Goal: Book appointment/travel/reservation

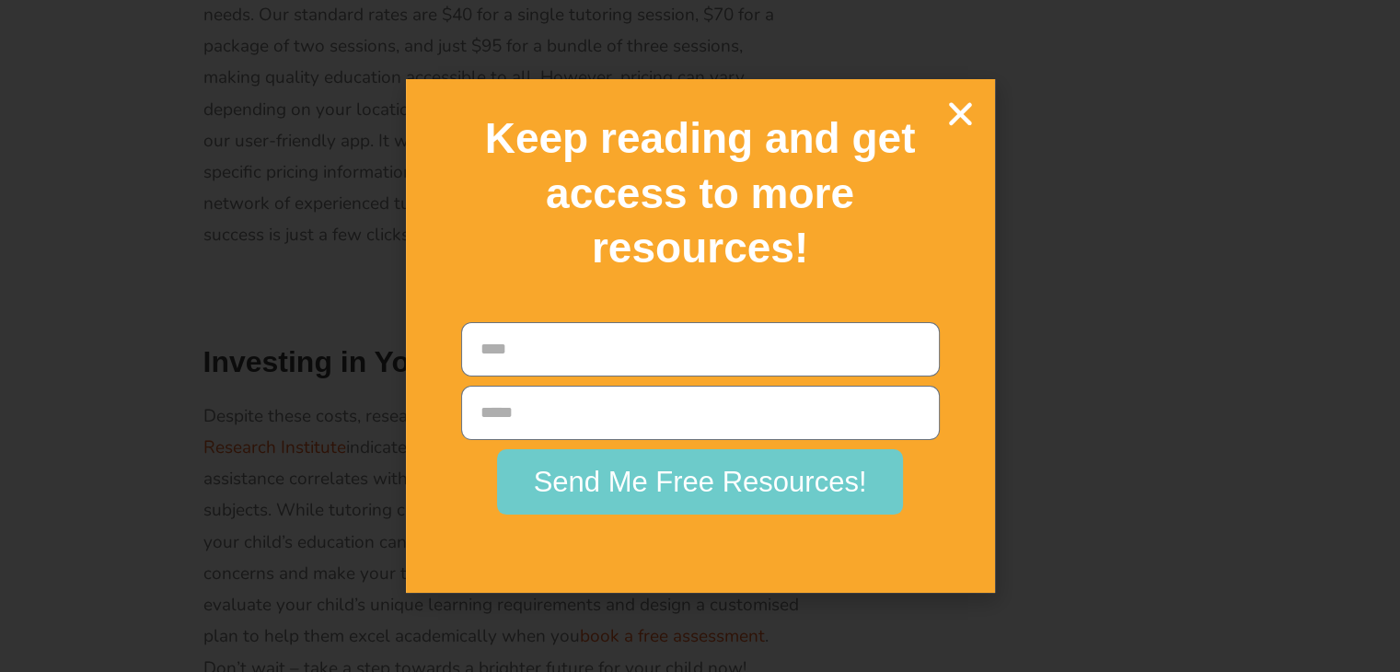
scroll to position [2511, 0]
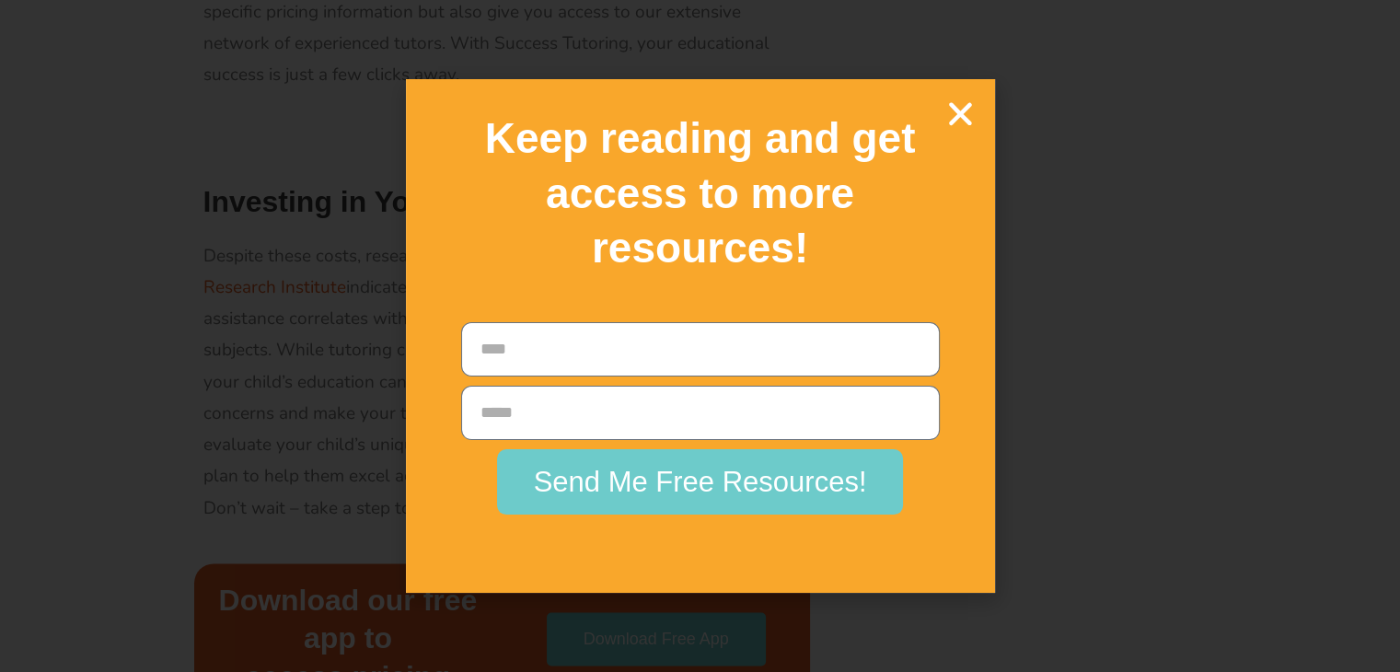
click at [82, 279] on div "Keep reading and get access to more resources! Name Email Send Me Free Resource…" at bounding box center [700, 336] width 1400 height 672
click at [957, 103] on icon "Close" at bounding box center [961, 114] width 32 height 32
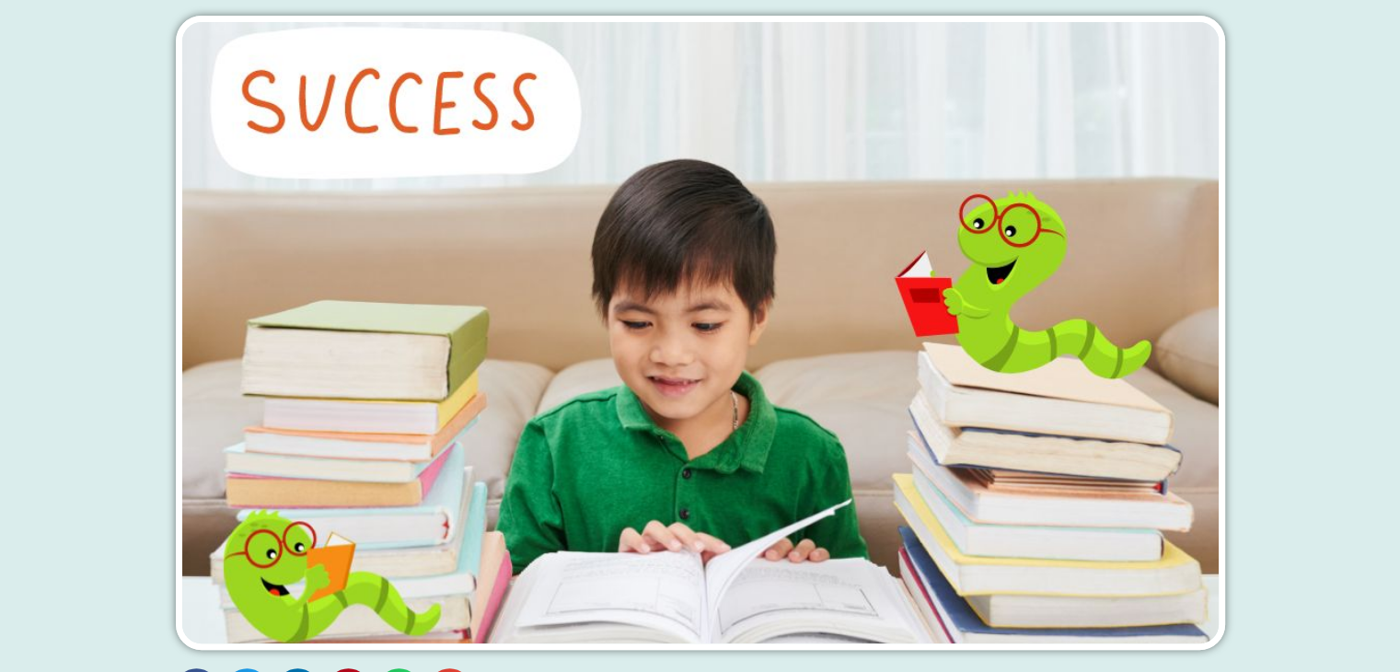
scroll to position [0, 0]
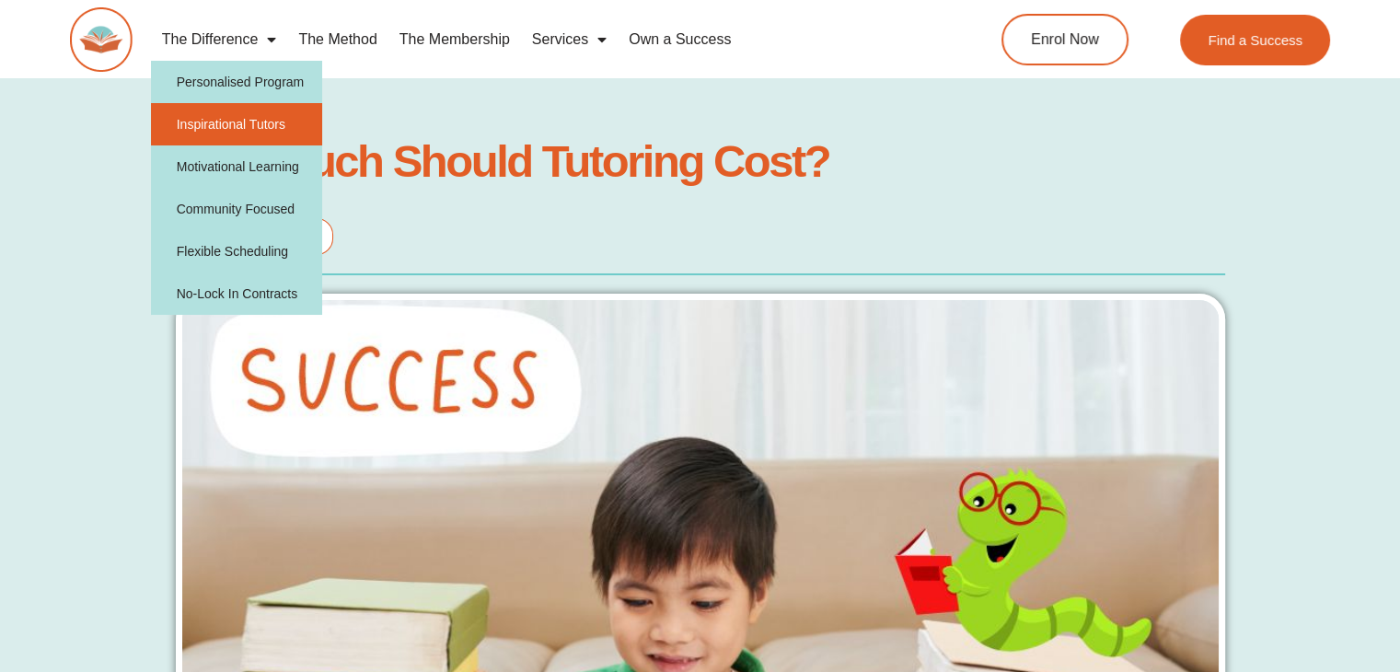
click at [231, 123] on link "Inspirational Tutors" at bounding box center [237, 124] width 172 height 42
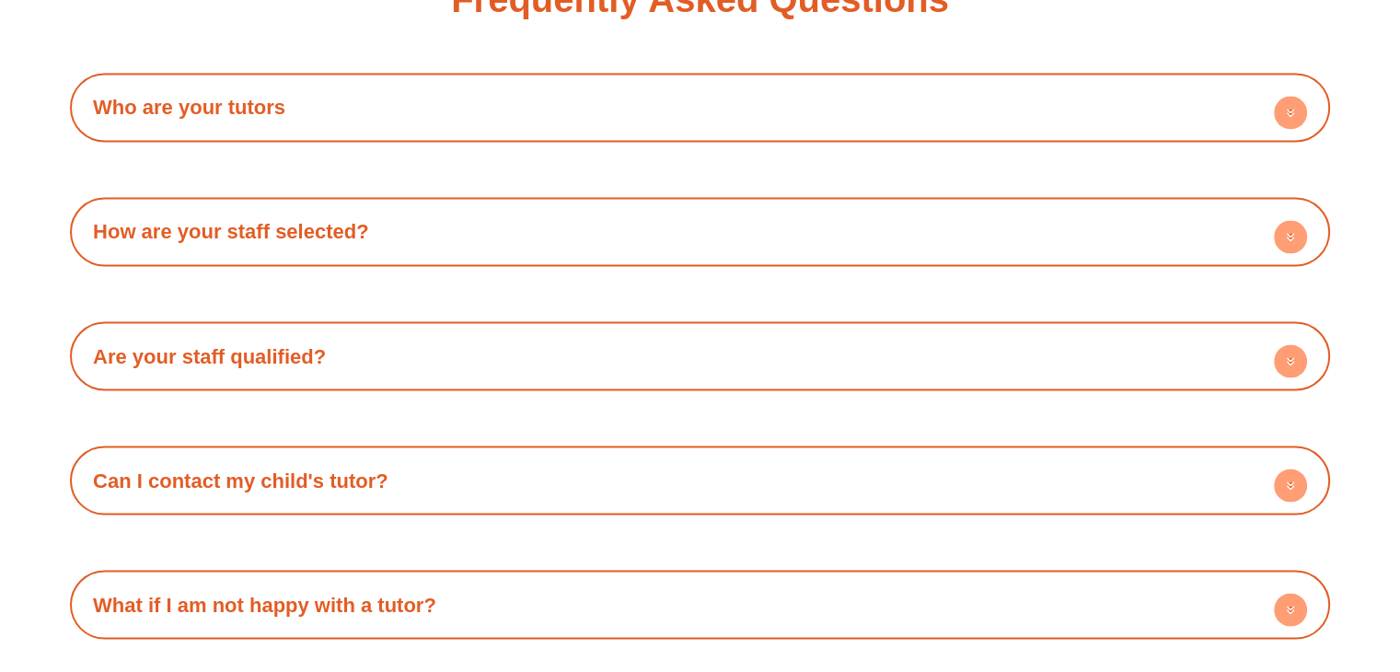
scroll to position [3250, 0]
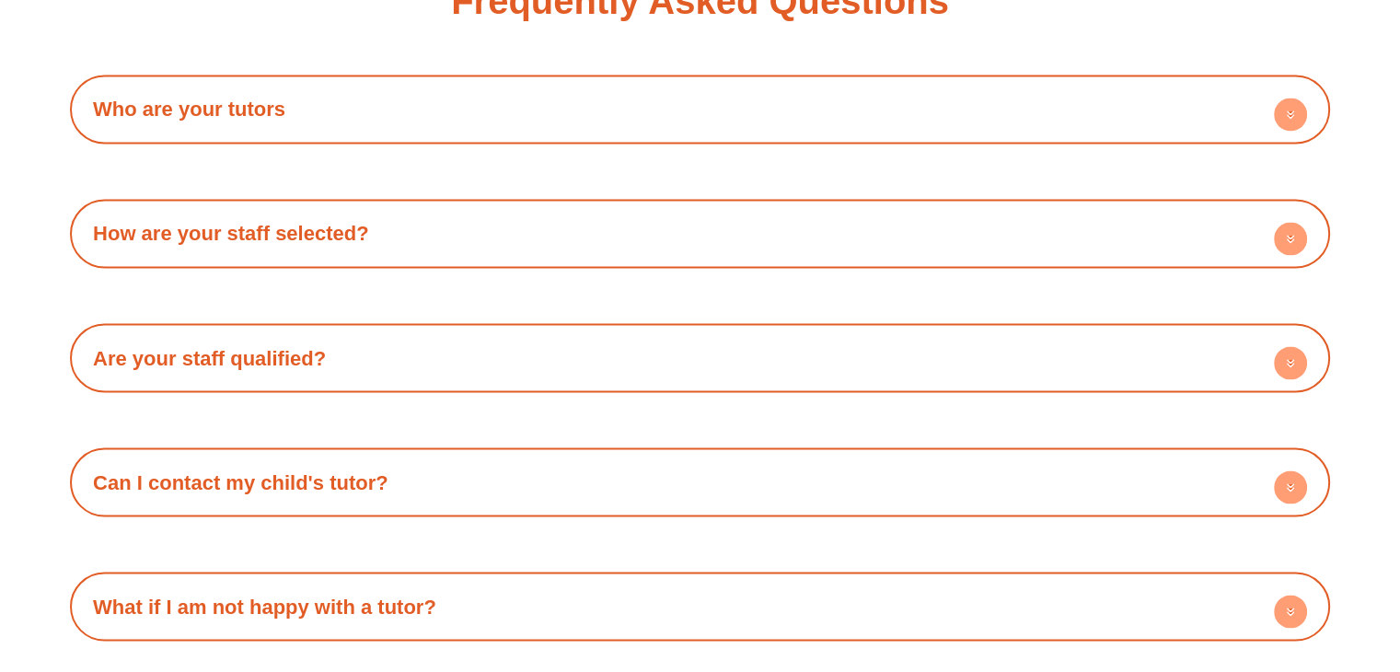
click at [204, 115] on link "Who are your tutors" at bounding box center [189, 109] width 192 height 23
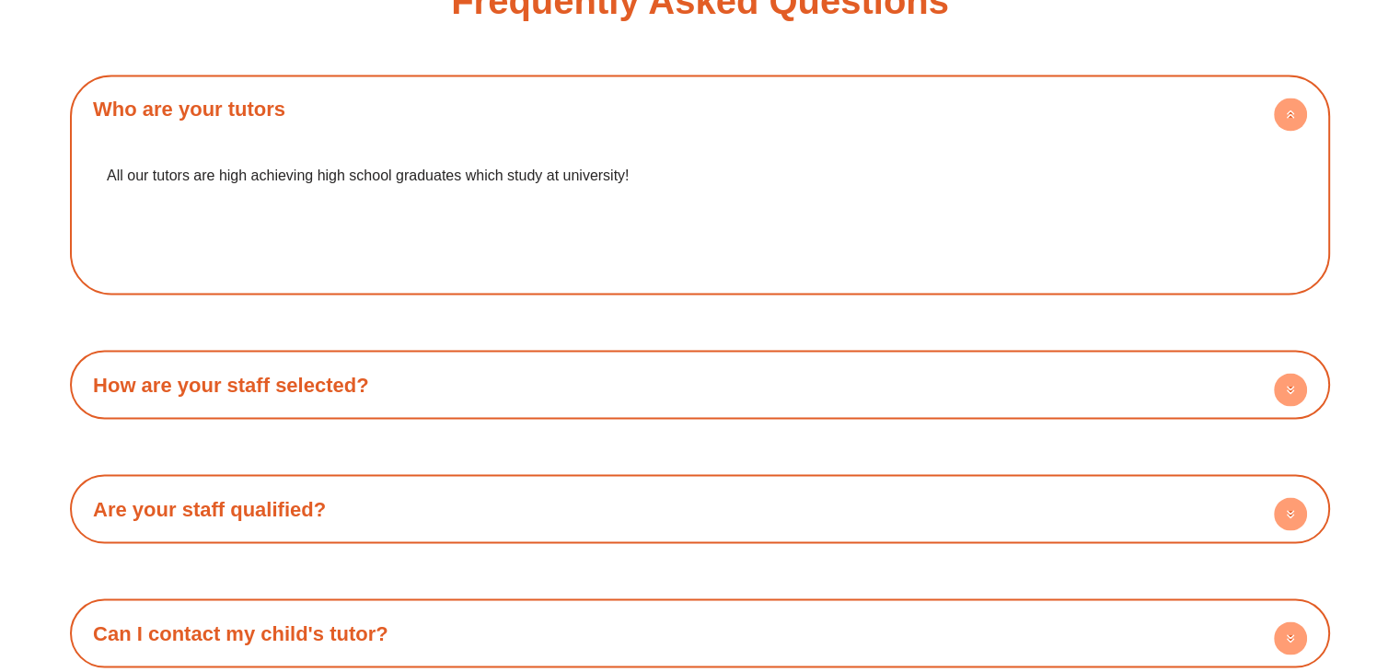
click at [204, 115] on link "Who are your tutors" at bounding box center [189, 109] width 192 height 23
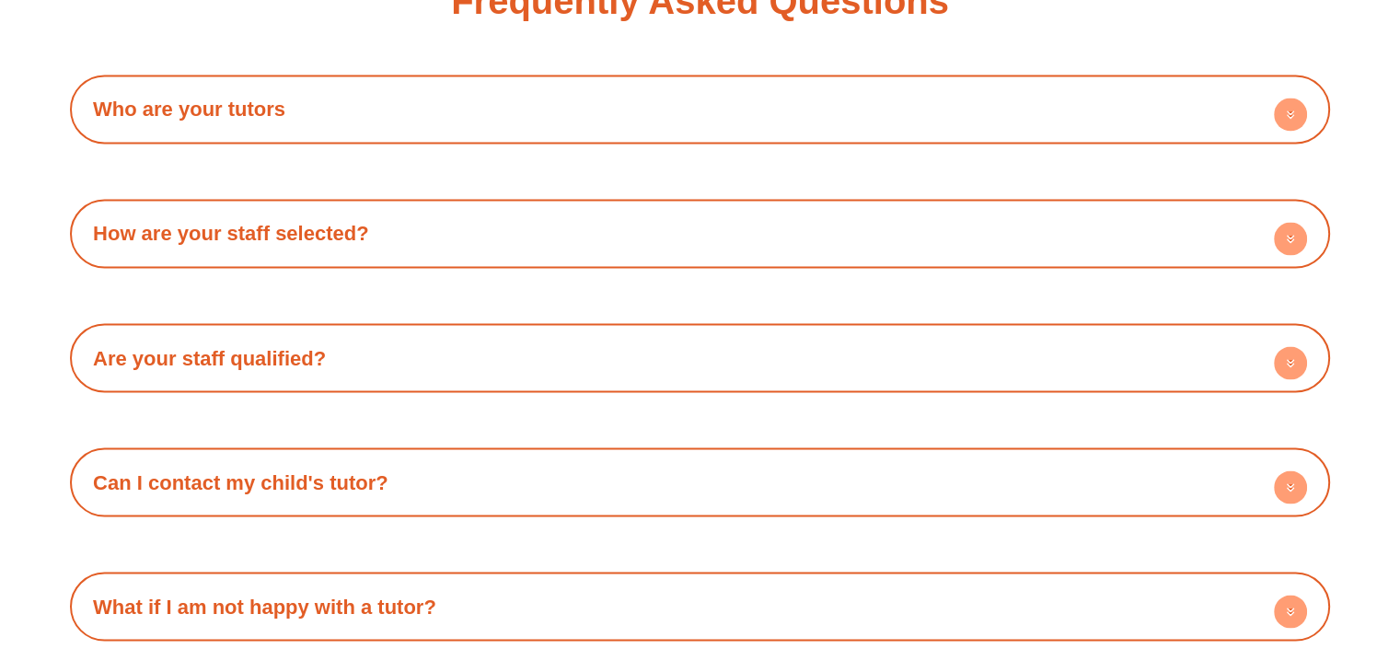
click at [204, 115] on link "Who are your tutors" at bounding box center [189, 109] width 192 height 23
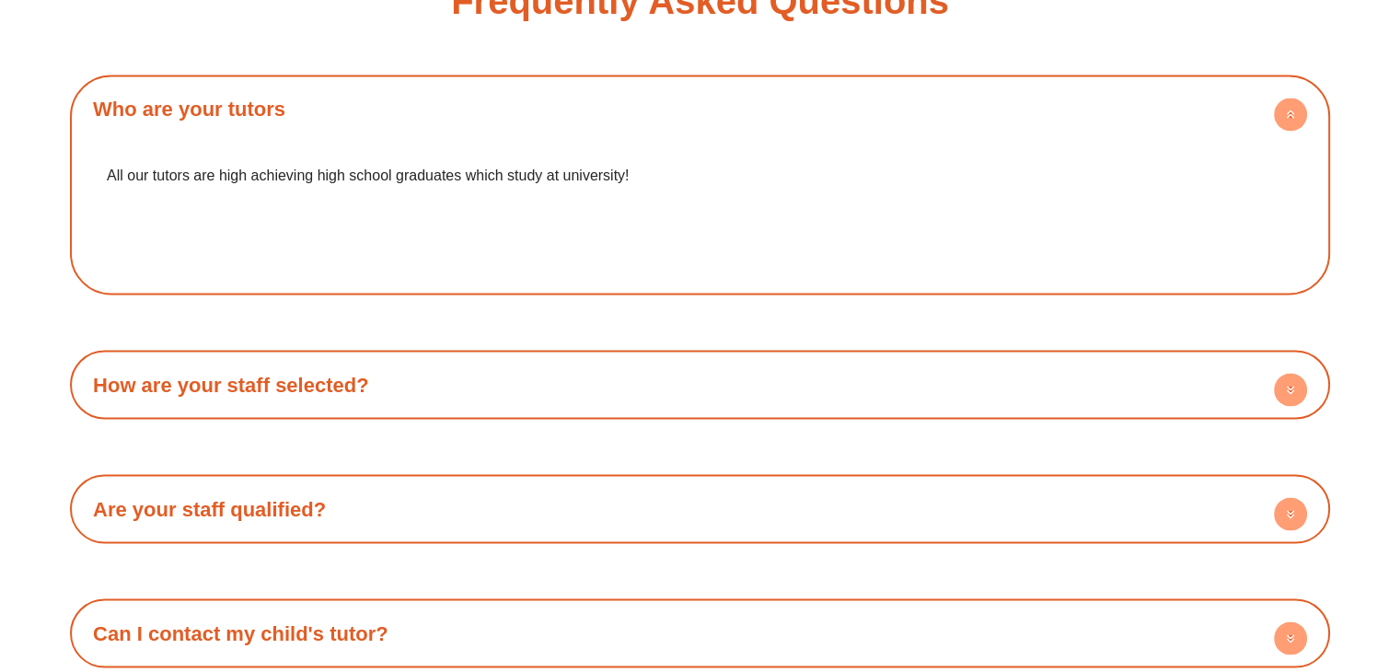
click at [204, 115] on link "Who are your tutors" at bounding box center [189, 109] width 192 height 23
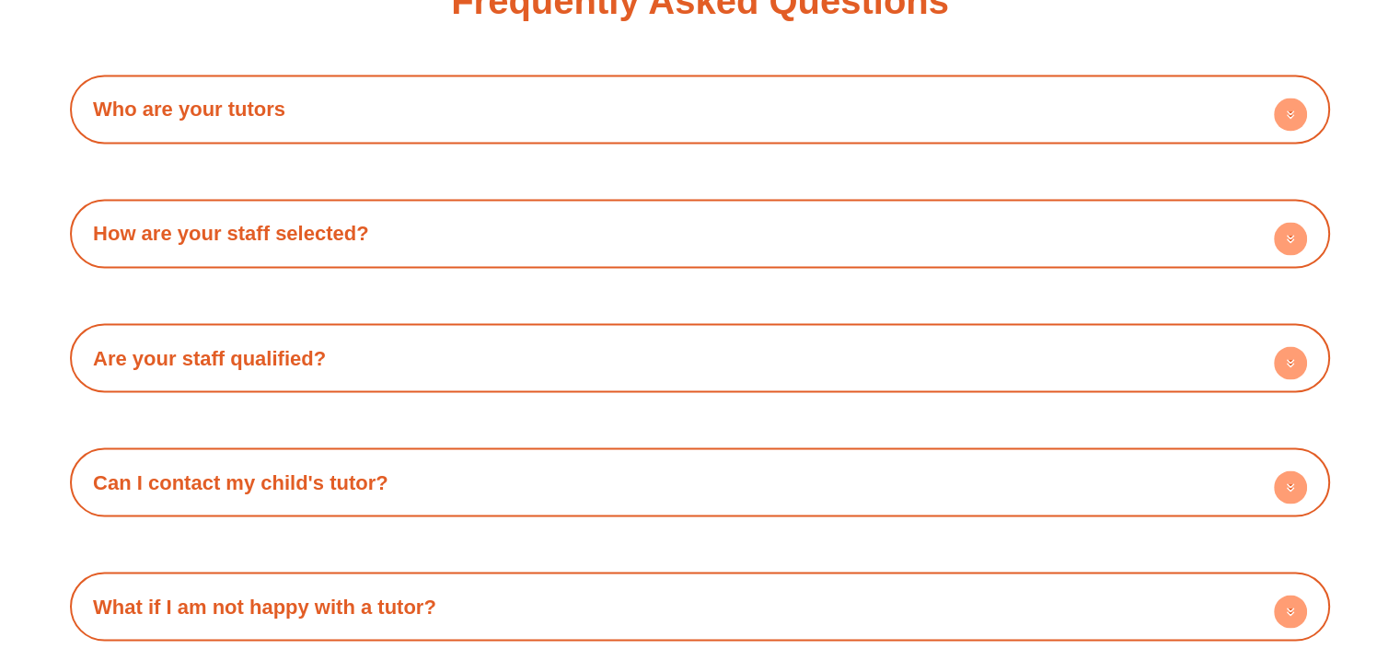
click at [233, 251] on h4 "How are your staff selected?" at bounding box center [700, 233] width 1242 height 51
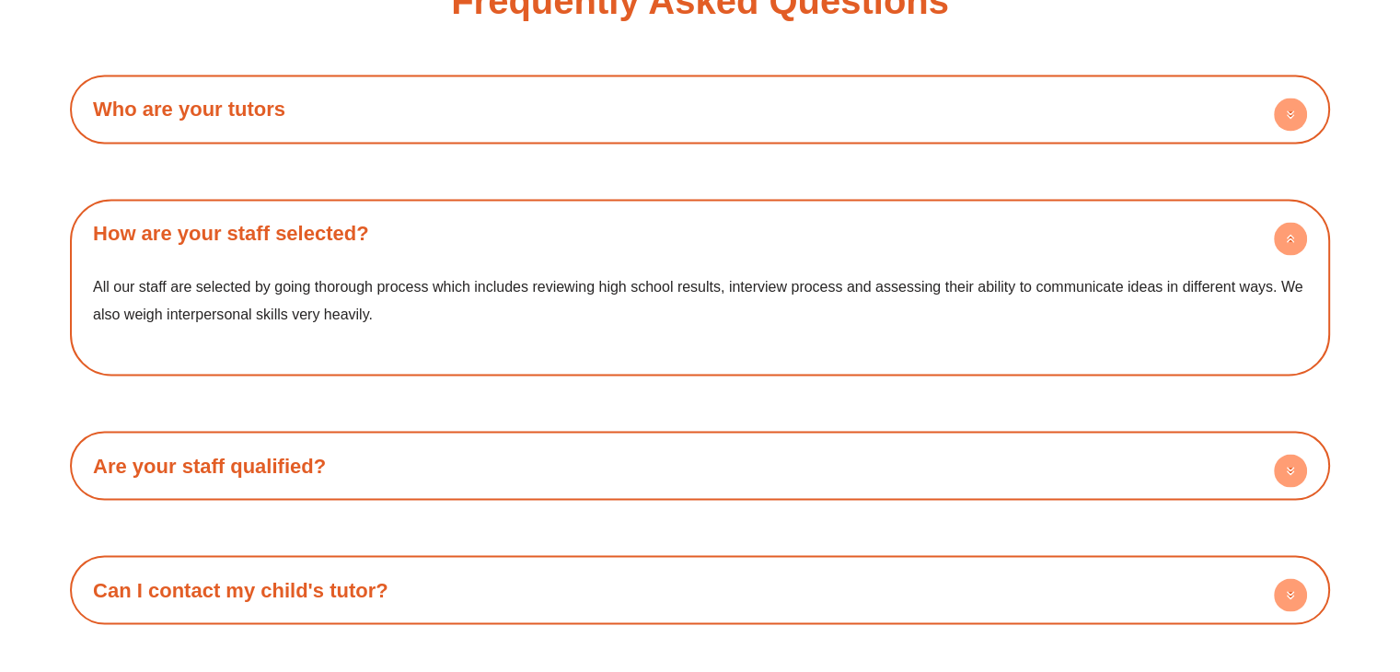
click at [155, 232] on link "How are your staff selected?" at bounding box center [231, 233] width 276 height 23
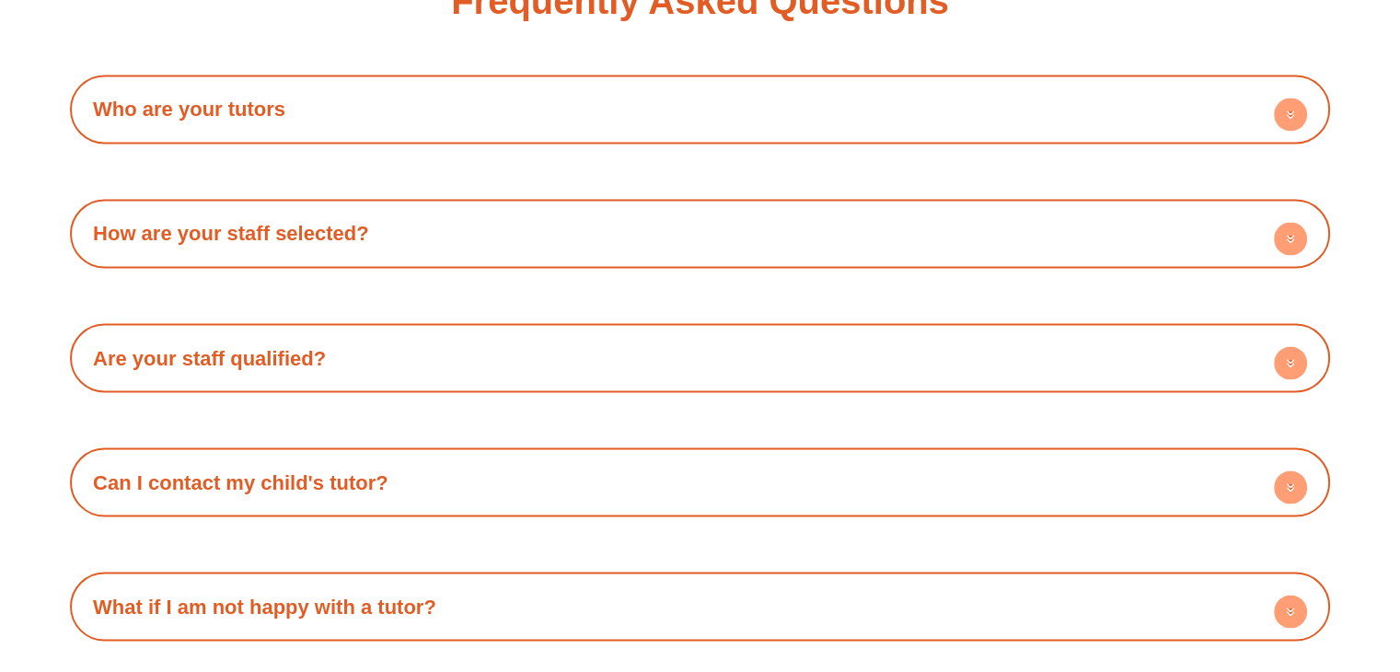
click at [218, 346] on link "Are your staff qualified?" at bounding box center [209, 357] width 233 height 23
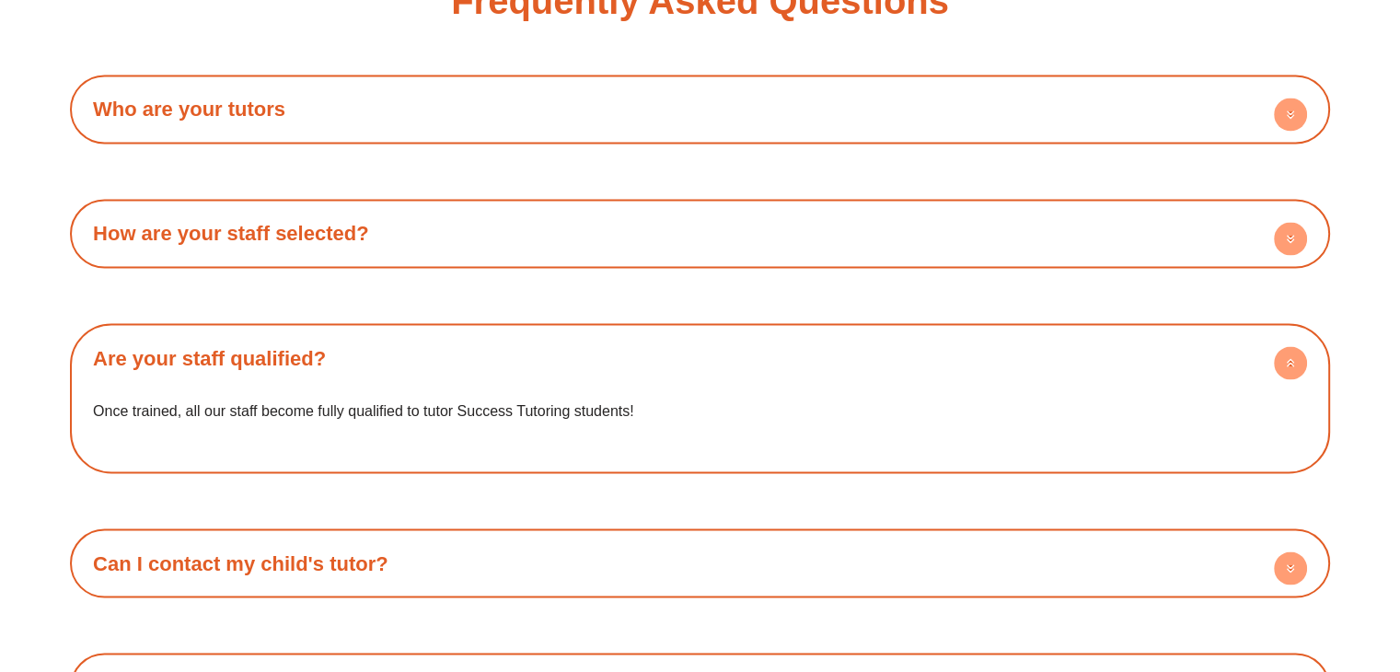
click at [111, 352] on link "Are your staff qualified?" at bounding box center [209, 357] width 233 height 23
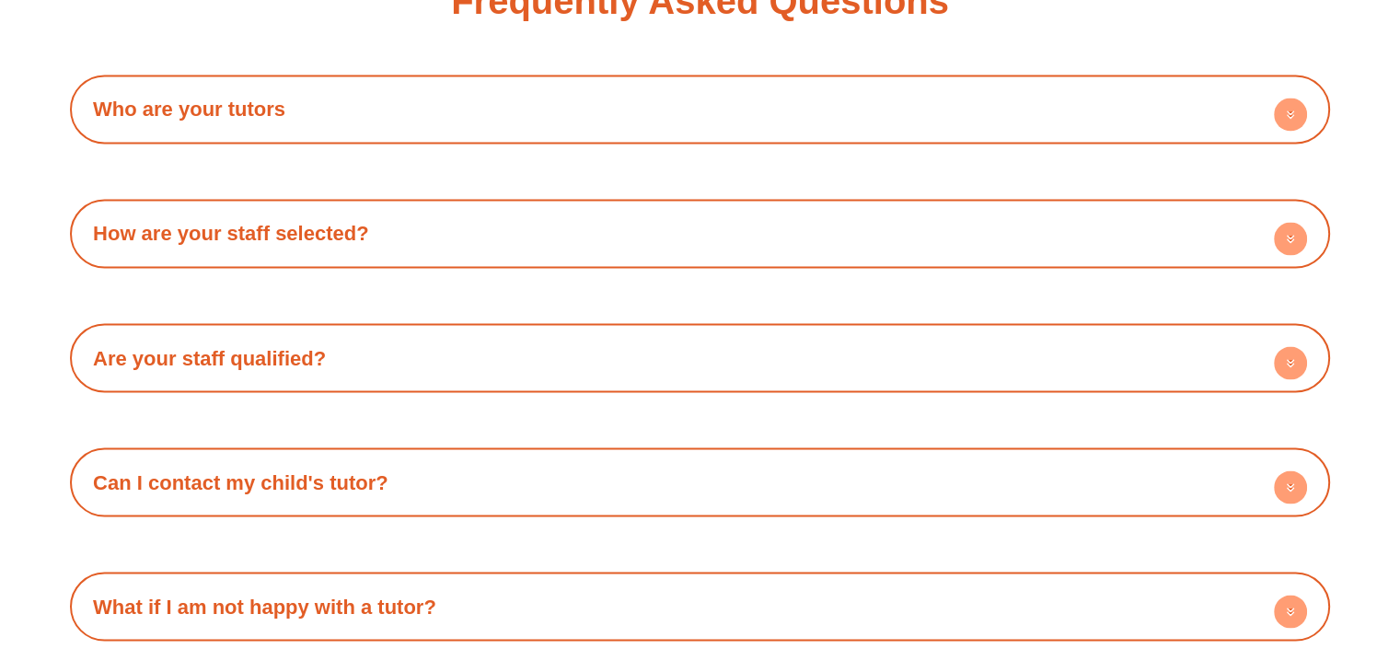
click at [165, 470] on link "Can I contact my child's tutor?" at bounding box center [241, 481] width 296 height 23
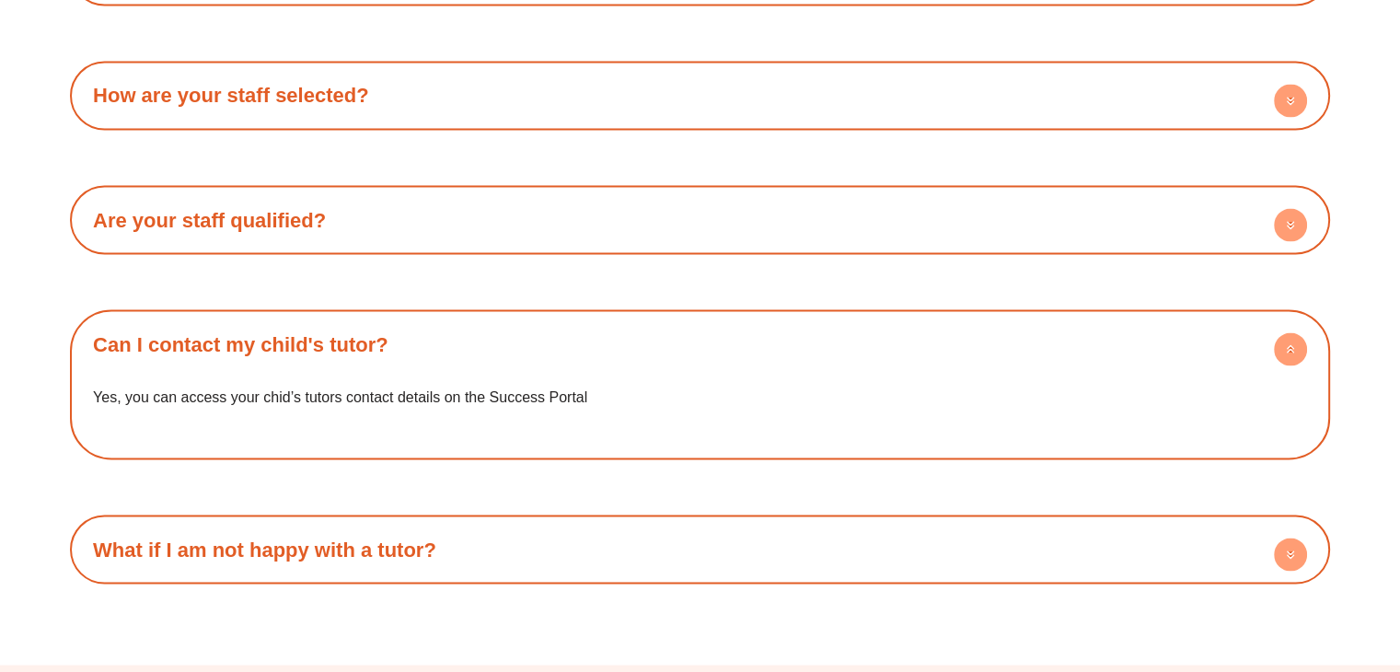
scroll to position [3390, 0]
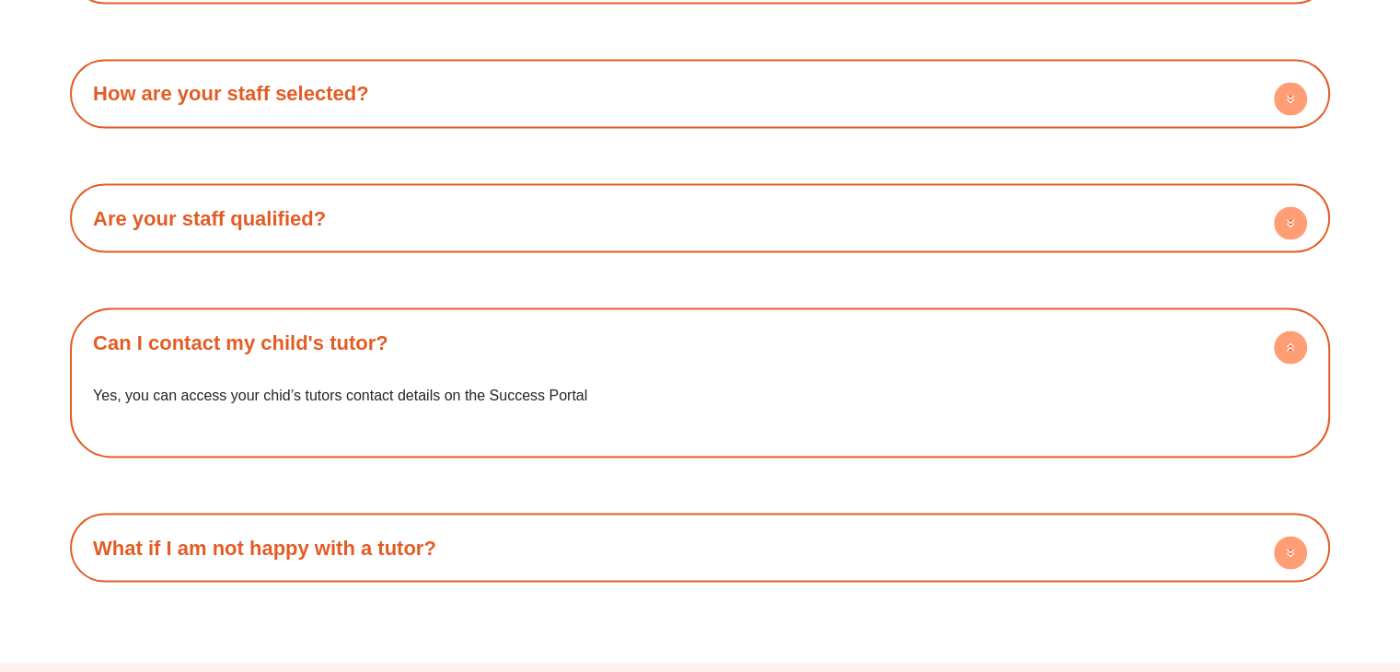
click at [335, 349] on h4 "Can I contact my child's tutor?" at bounding box center [700, 342] width 1242 height 51
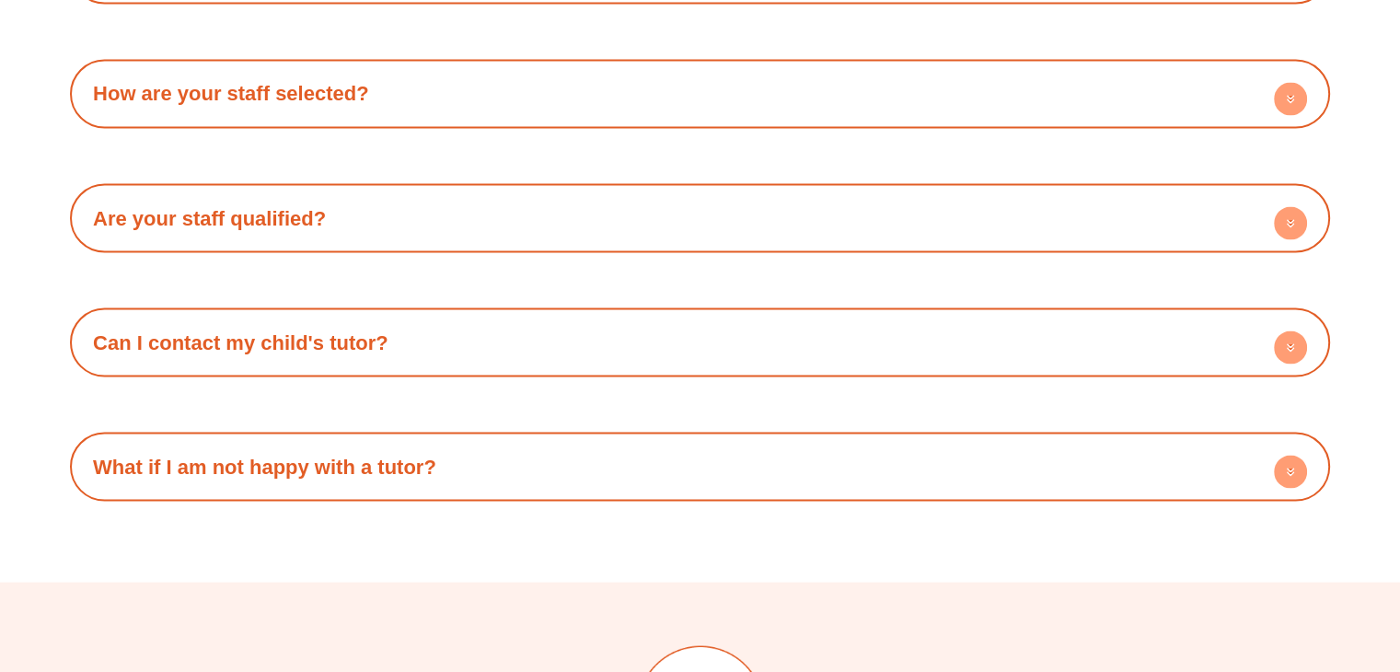
click at [295, 455] on link "What if I am not happy with a tutor?" at bounding box center [264, 466] width 343 height 23
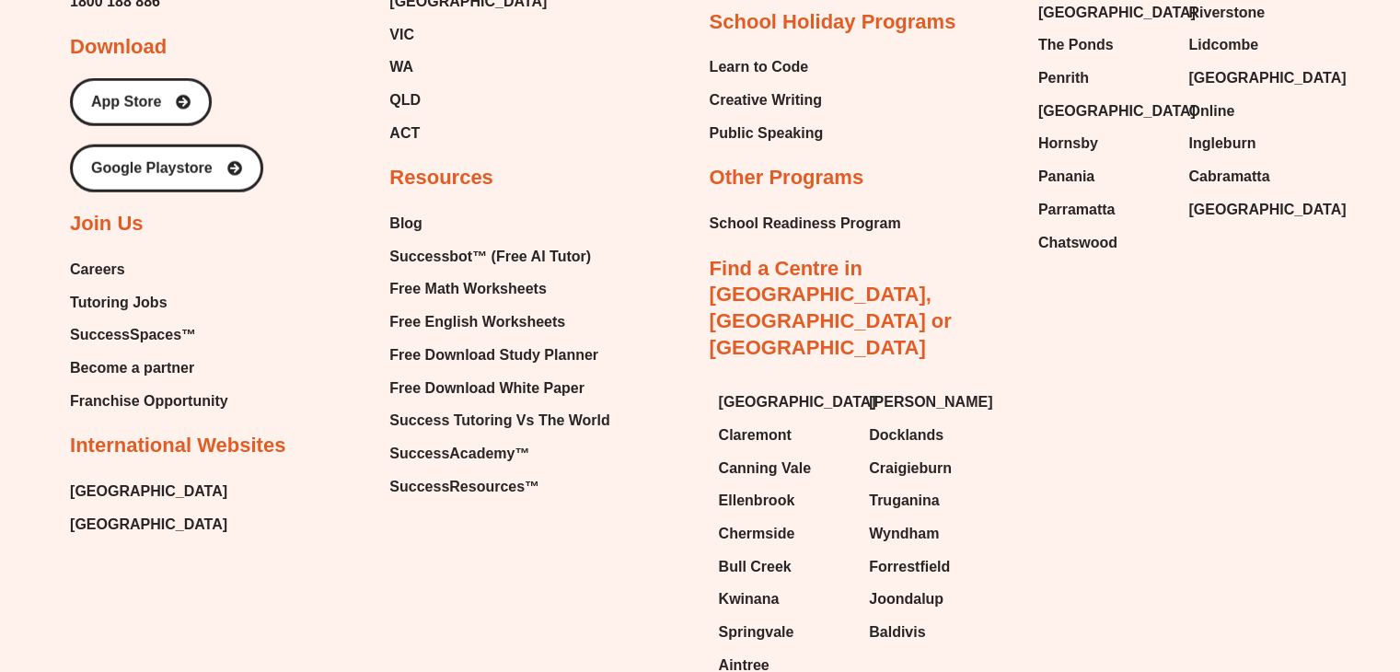
scroll to position [4847, 0]
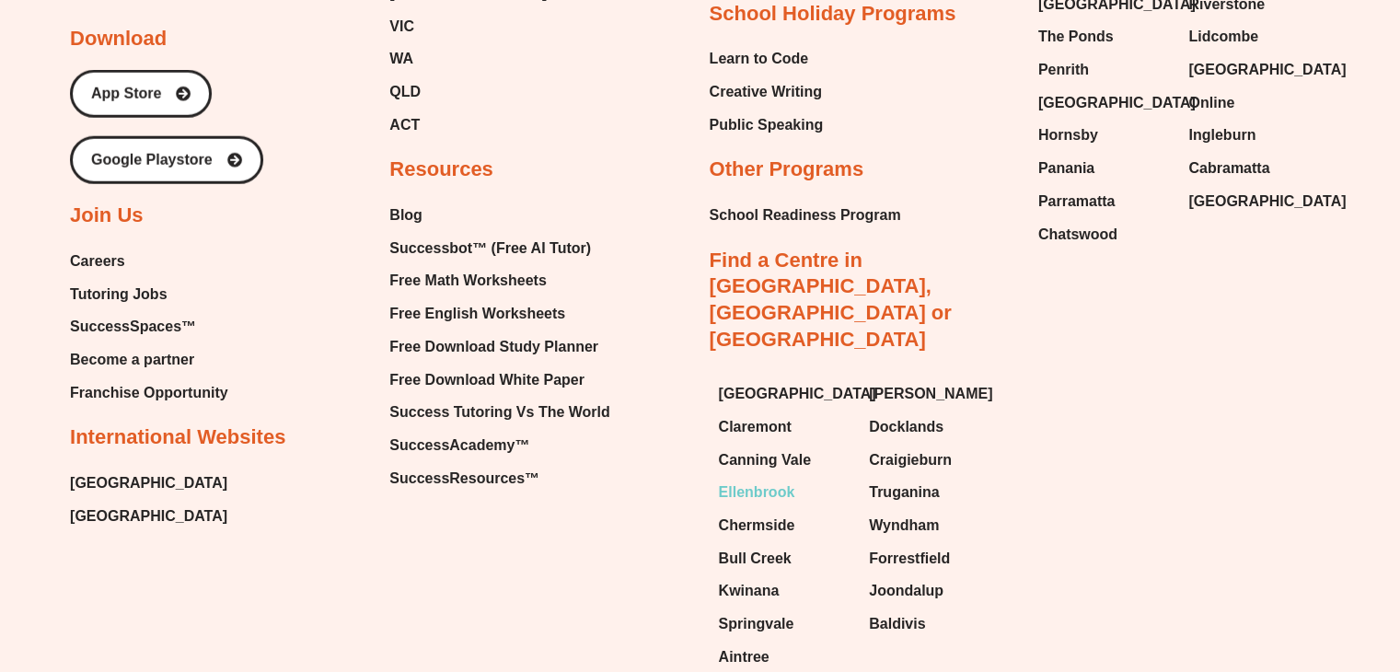
click at [774, 479] on span "Ellenbrook" at bounding box center [757, 493] width 76 height 28
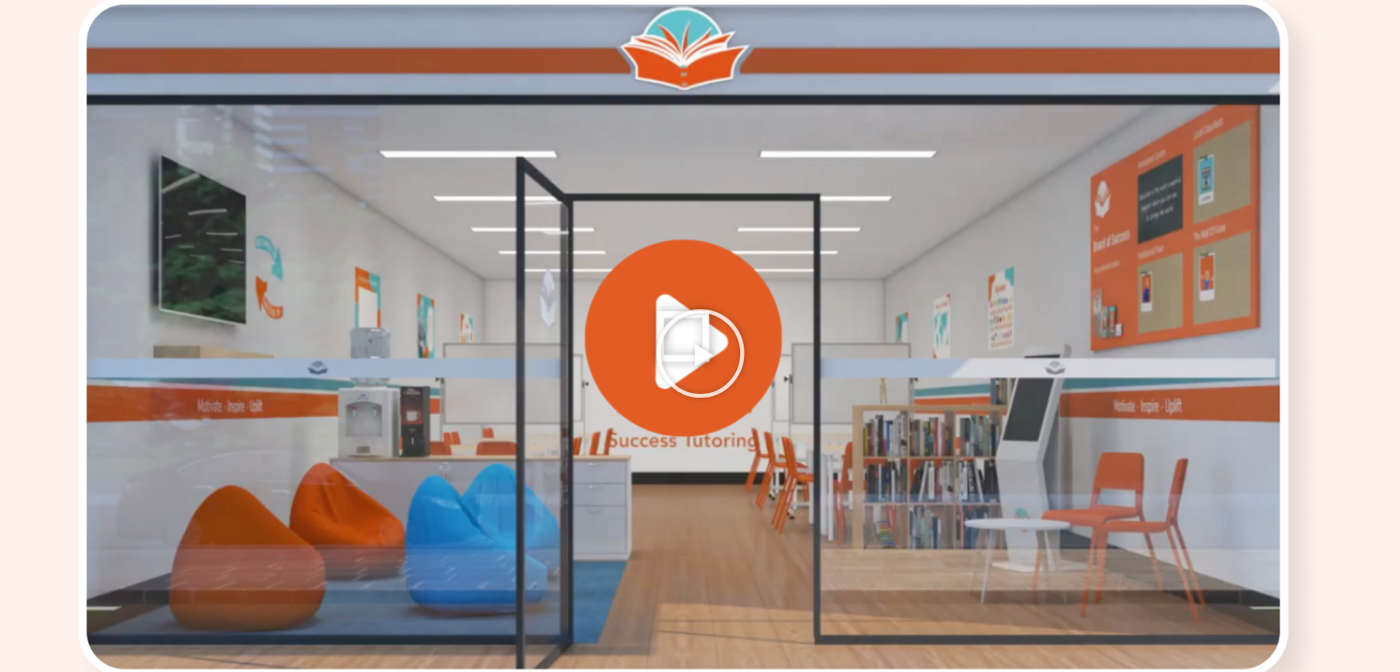
scroll to position [2376, 0]
click at [702, 347] on icon "Play Video" at bounding box center [701, 353] width 92 height 92
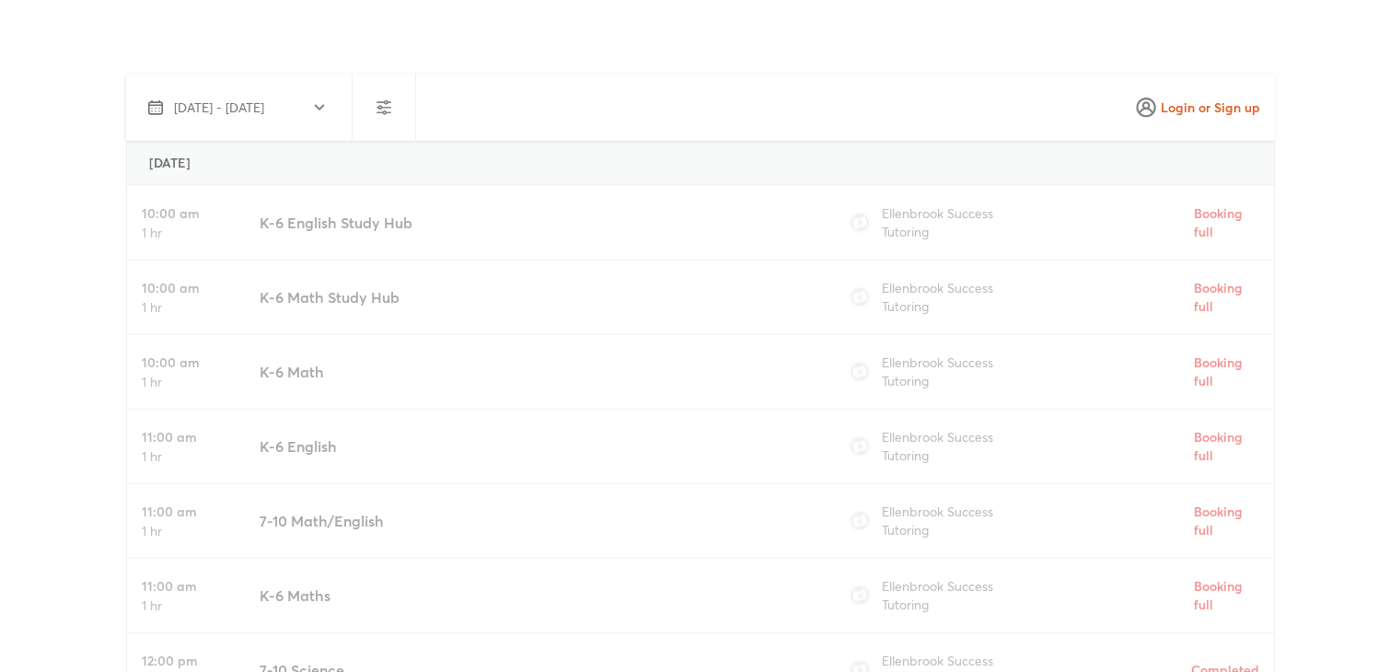
scroll to position [4838, 0]
click at [309, 99] on span "[DATE] - [DATE]" at bounding box center [235, 110] width 175 height 22
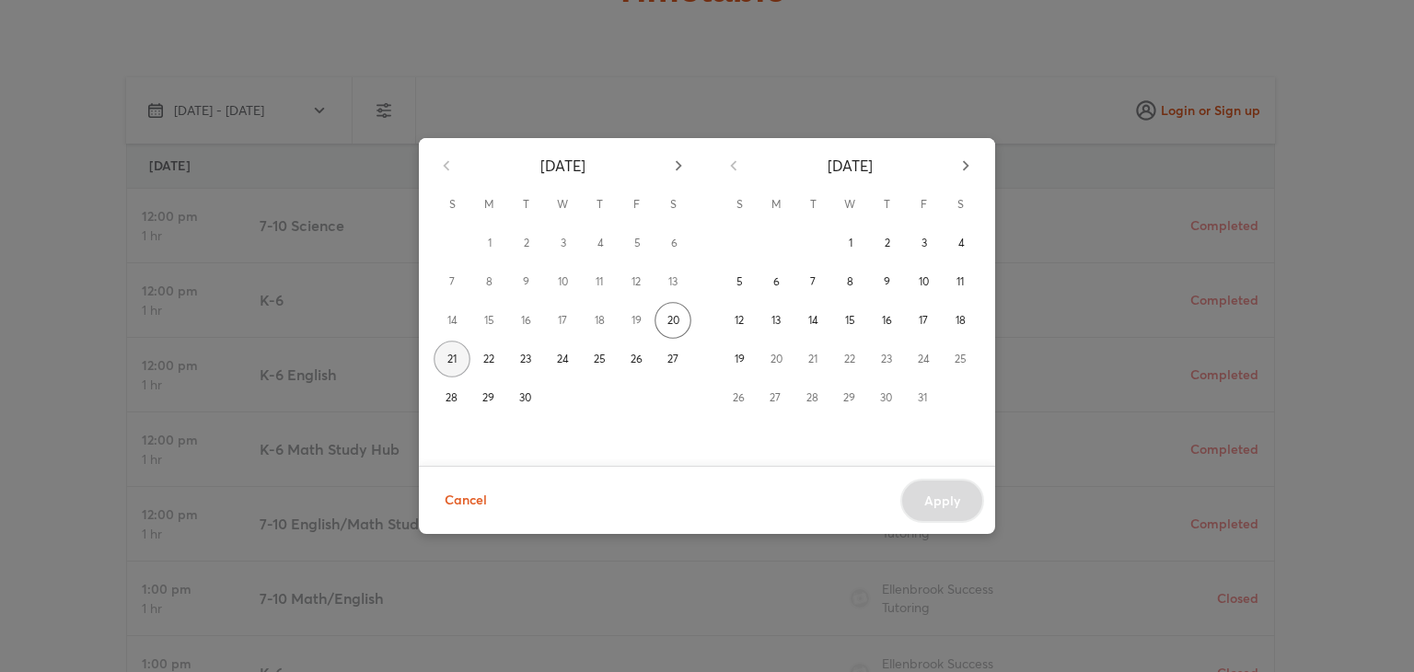
click at [456, 365] on span "21" at bounding box center [451, 359] width 9 height 18
click at [492, 360] on span "22" at bounding box center [488, 359] width 11 height 18
click at [454, 358] on span "21" at bounding box center [451, 359] width 9 height 18
click at [488, 363] on span "22" at bounding box center [488, 359] width 11 height 18
click at [515, 360] on button "23" at bounding box center [526, 359] width 37 height 37
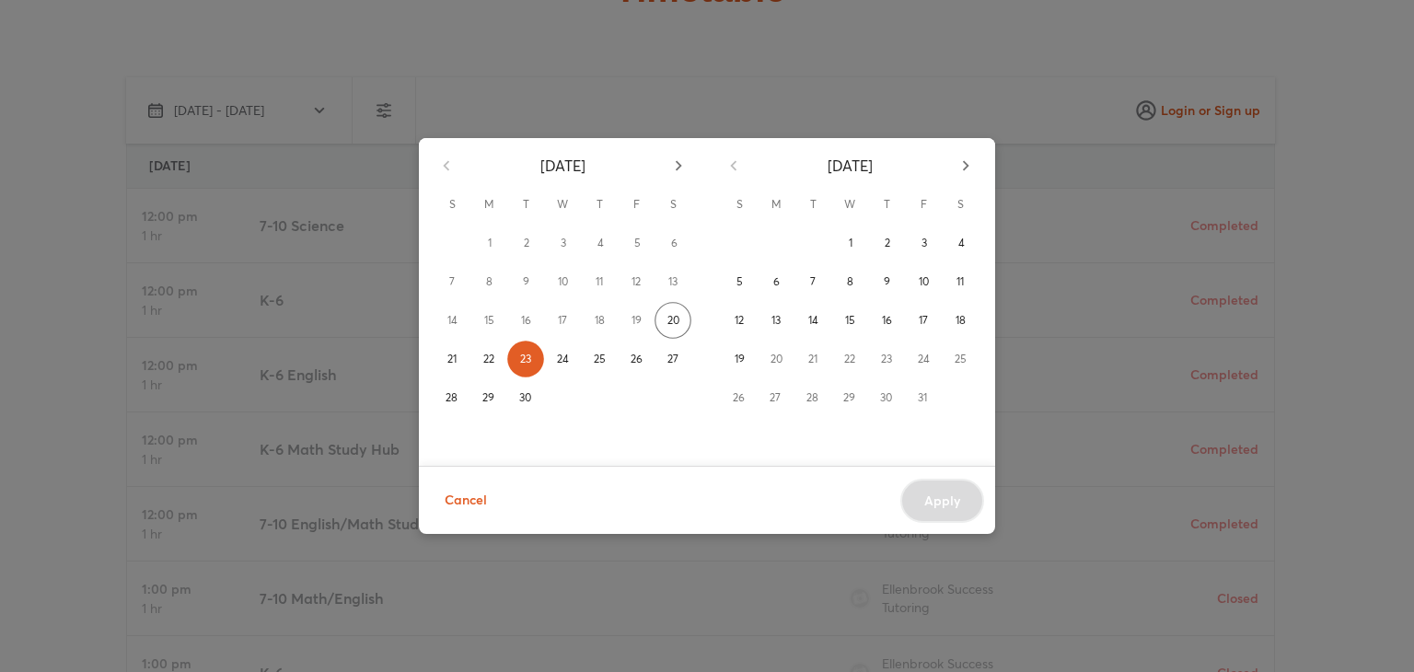
click at [457, 504] on span "Cancel" at bounding box center [466, 500] width 42 height 23
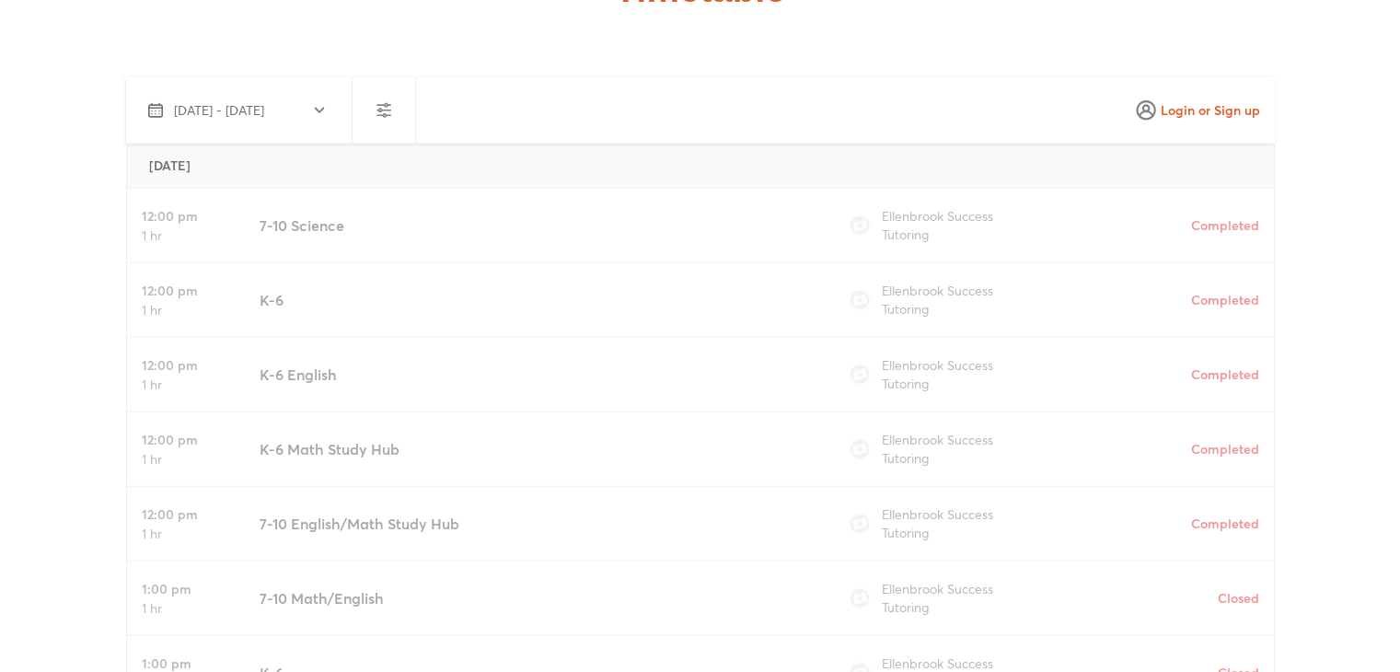
click at [295, 92] on button "Sep 20 - Oct 19, 2025" at bounding box center [235, 110] width 204 height 44
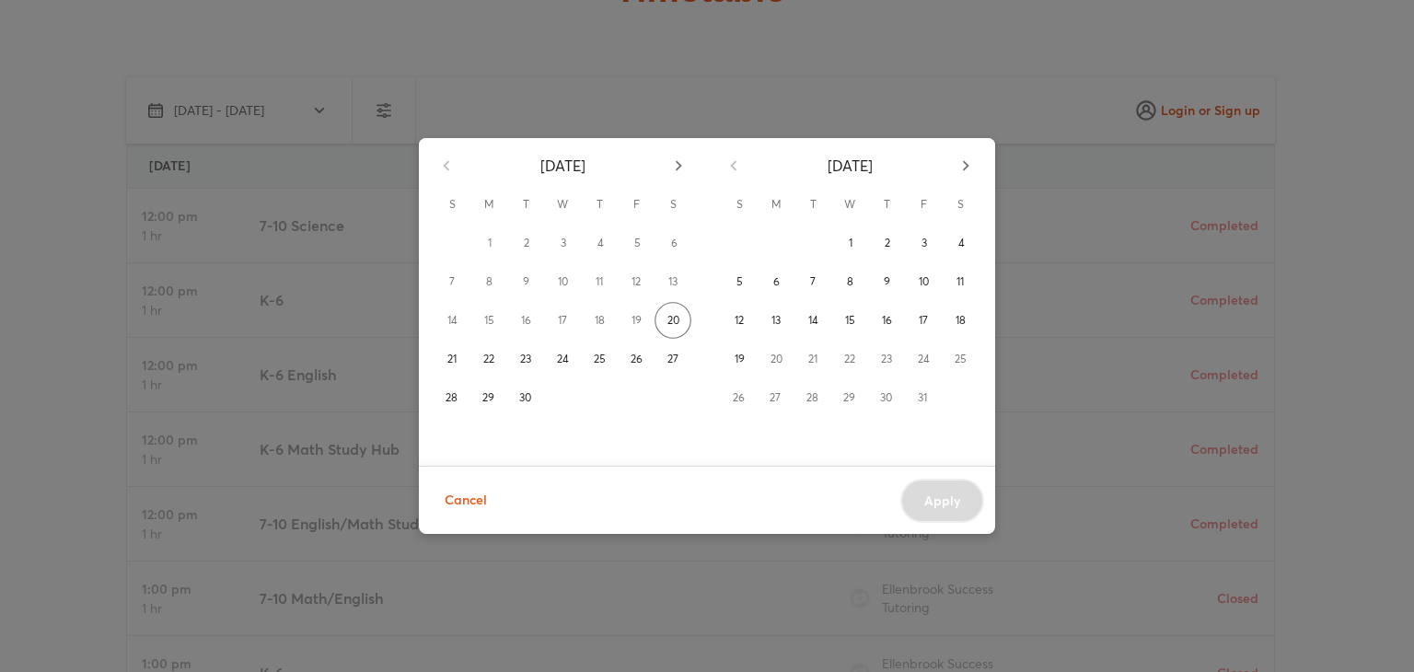
click at [737, 49] on div "September 2025 S M T W T F S 1 2 3 4 5 6 7 8 9 10 11 12 13 14 15 16 17 18 19 20…" at bounding box center [707, 336] width 1414 height 672
click at [482, 490] on span "Cancel" at bounding box center [466, 500] width 42 height 23
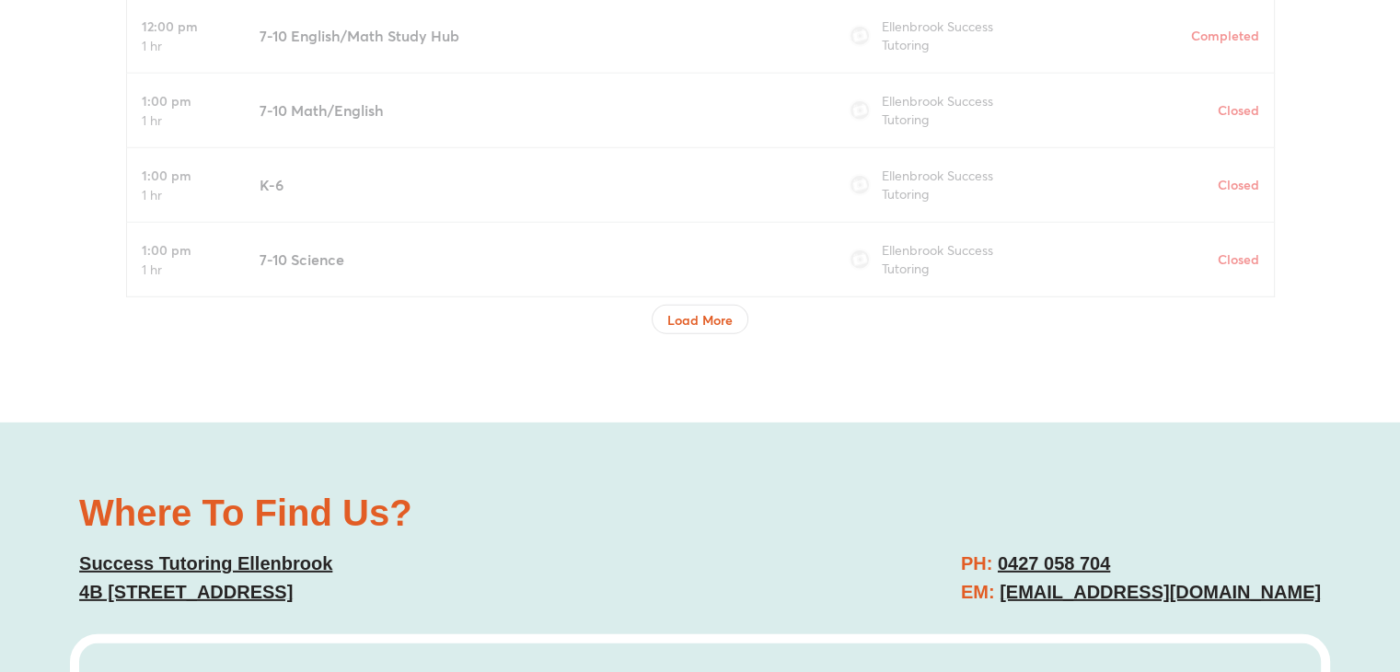
scroll to position [5325, 0]
click at [673, 312] on span "Load More" at bounding box center [699, 321] width 65 height 18
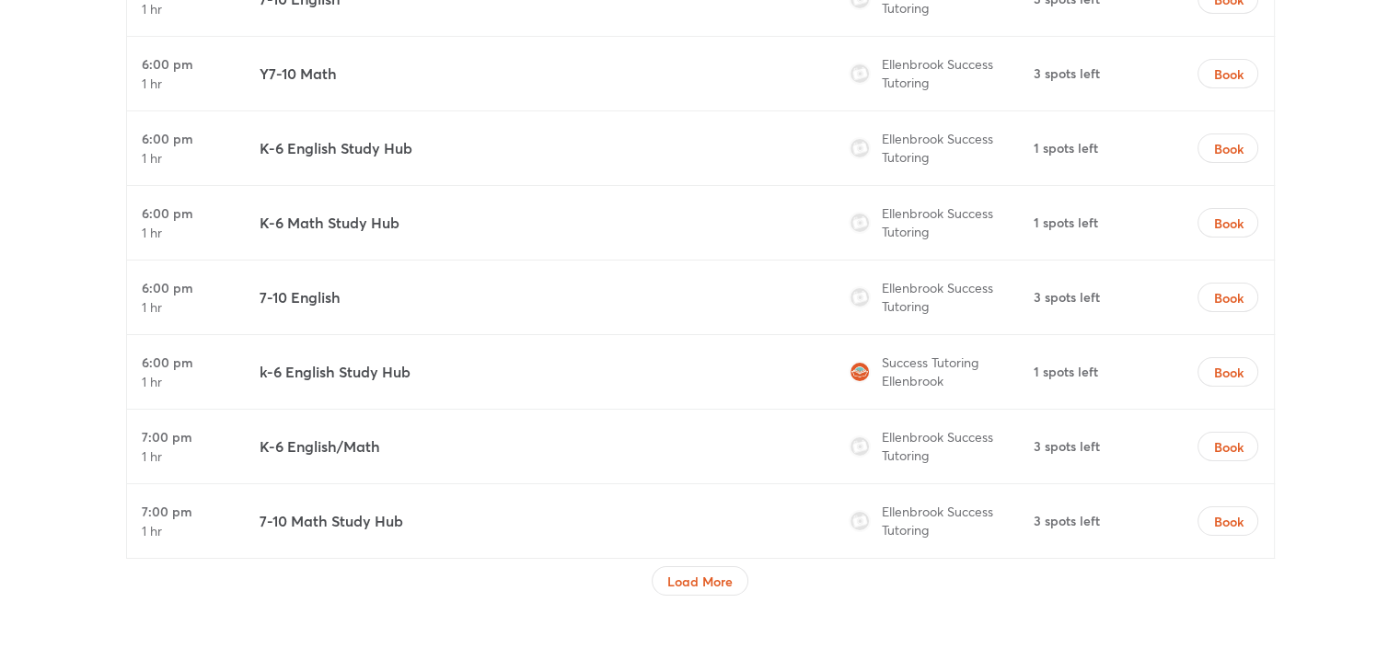
scroll to position [6600, 0]
click at [696, 574] on span "Load More" at bounding box center [699, 583] width 65 height 18
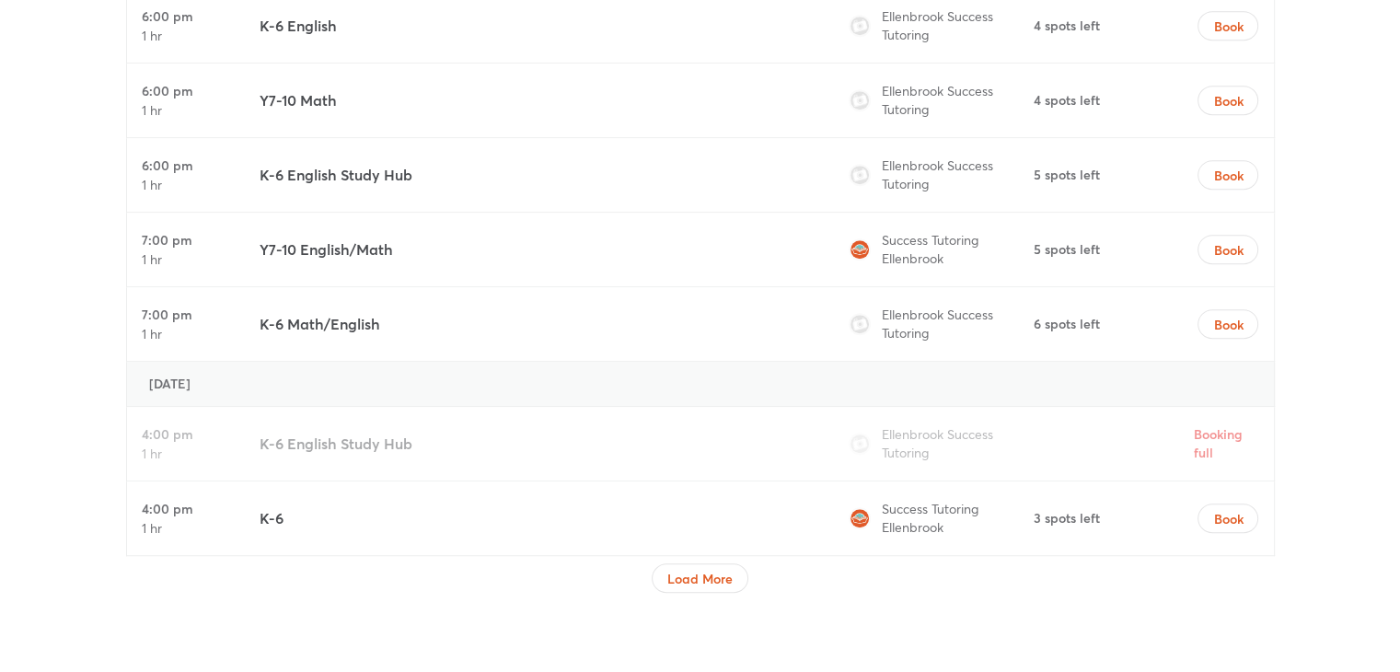
scroll to position [8186, 0]
click at [711, 569] on span "Load More" at bounding box center [699, 578] width 65 height 18
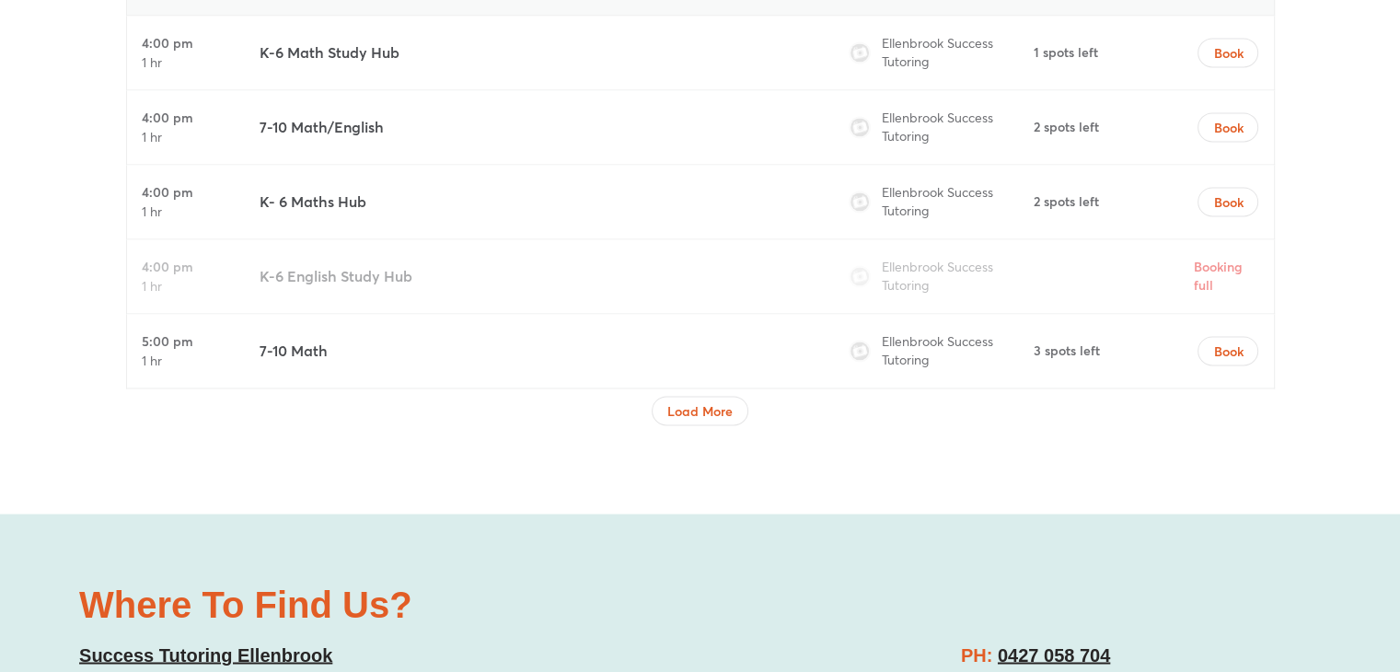
scroll to position [9888, 0]
